Goal: Transaction & Acquisition: Download file/media

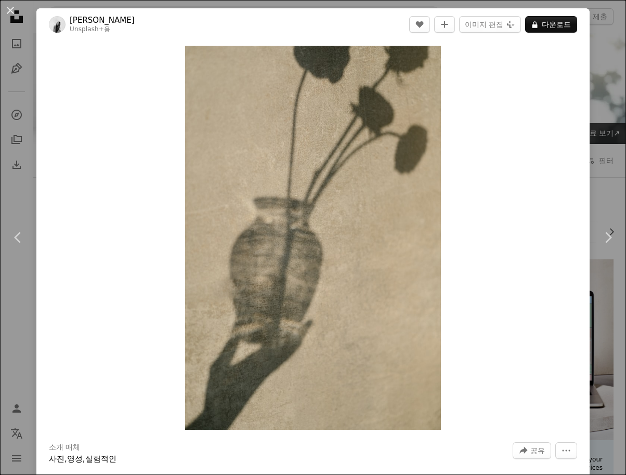
scroll to position [969, 0]
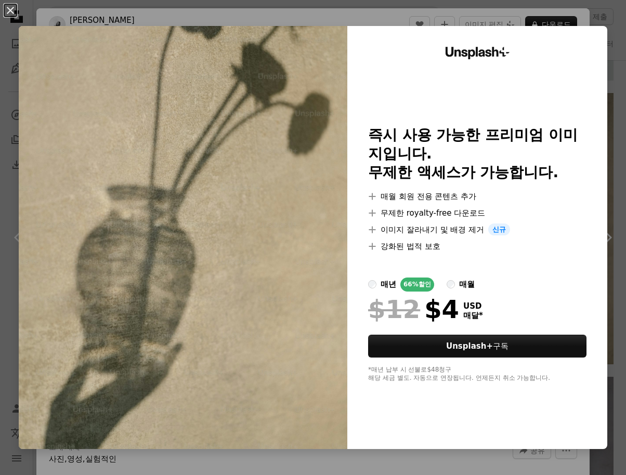
click at [16, 6] on button "An X shape" at bounding box center [10, 10] width 12 height 12
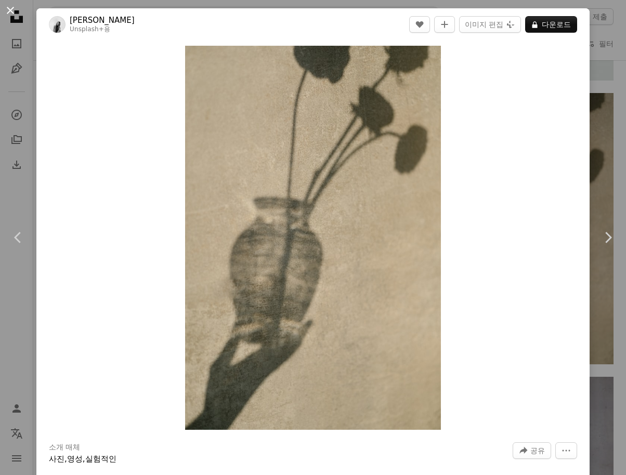
click at [8, 10] on button "An X shape" at bounding box center [10, 10] width 12 height 12
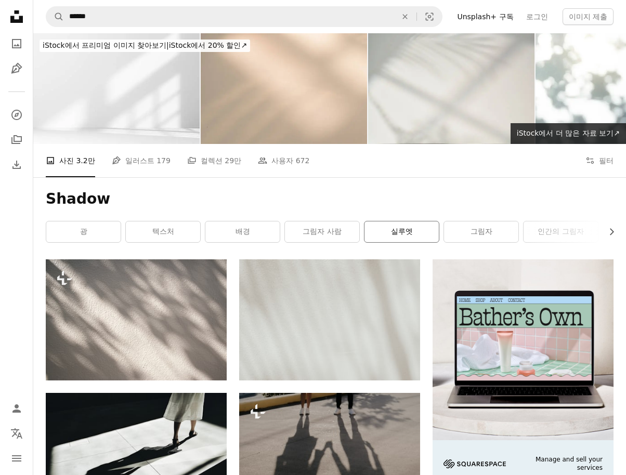
click at [419, 234] on link "실루엣" at bounding box center [401, 231] width 74 height 21
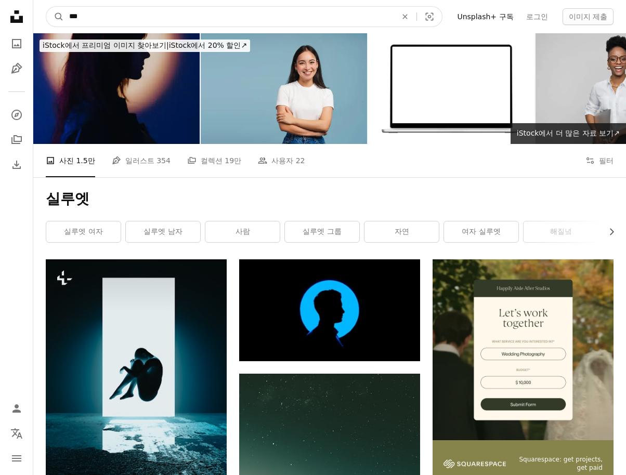
drag, startPoint x: 115, startPoint y: 16, endPoint x: -70, endPoint y: 11, distance: 185.0
type input "***"
click at [55, 17] on button "A magnifying glass" at bounding box center [55, 17] width 18 height 20
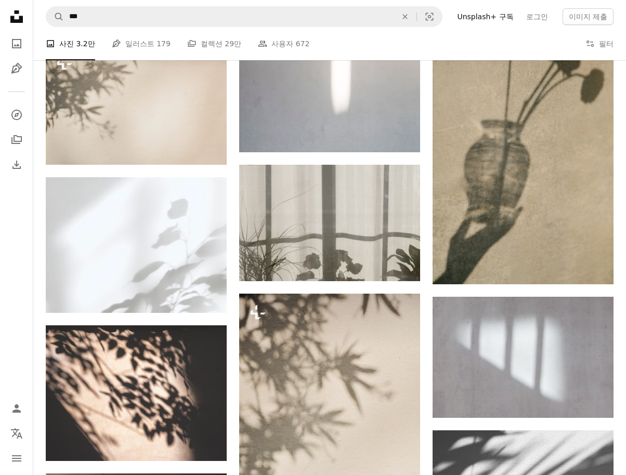
scroll to position [1212, 0]
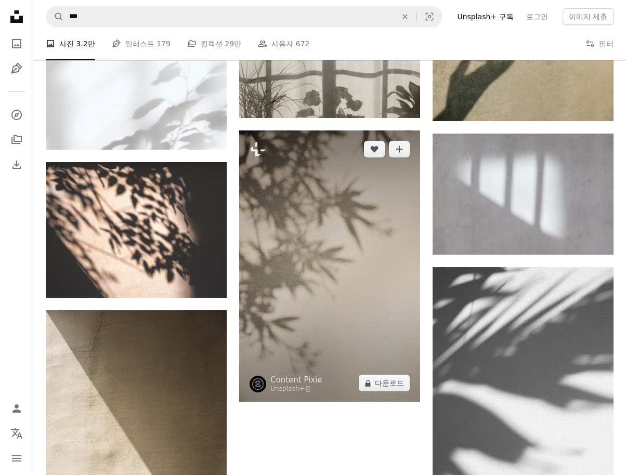
click at [283, 278] on img at bounding box center [329, 265] width 181 height 271
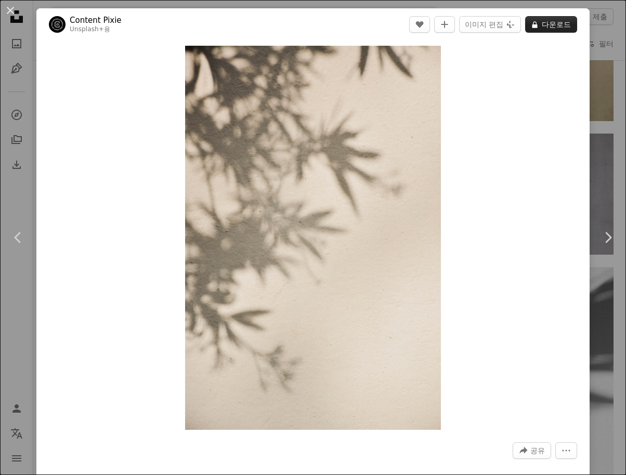
click at [546, 24] on button "A lock 다운로드" at bounding box center [551, 24] width 52 height 17
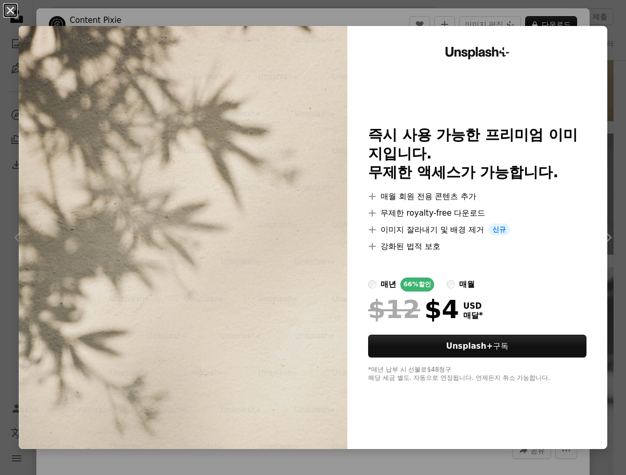
click at [12, 14] on button "An X shape" at bounding box center [10, 10] width 12 height 12
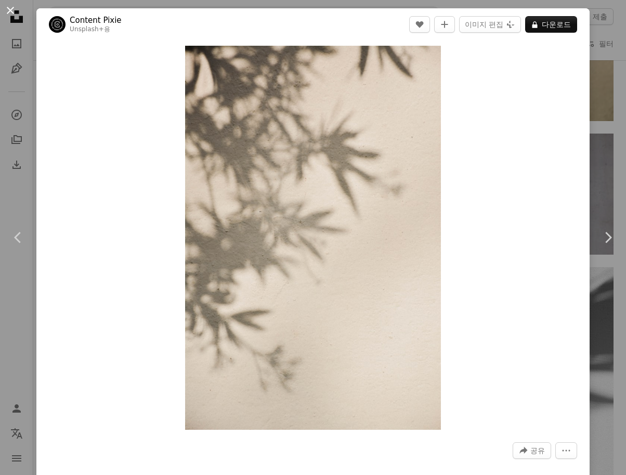
click at [12, 16] on button "An X shape" at bounding box center [10, 10] width 12 height 12
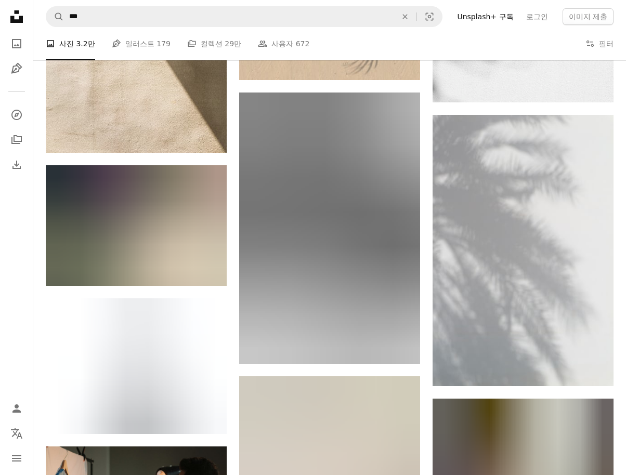
scroll to position [2006, 0]
